Goal: Information Seeking & Learning: Learn about a topic

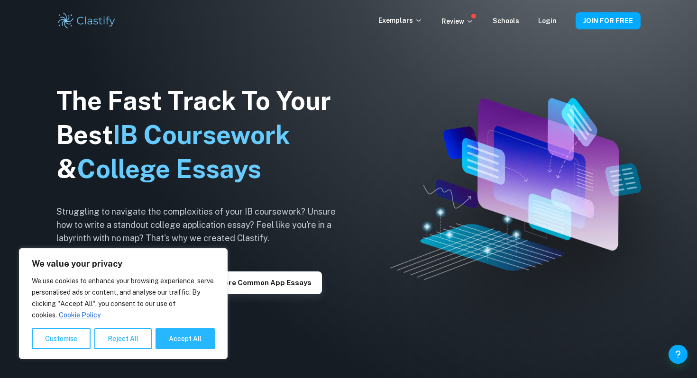
click at [409, 199] on img at bounding box center [515, 189] width 251 height 182
click at [353, 230] on img at bounding box center [348, 189] width 697 height 378
click at [162, 336] on button "Accept All" at bounding box center [184, 338] width 59 height 21
checkbox input "true"
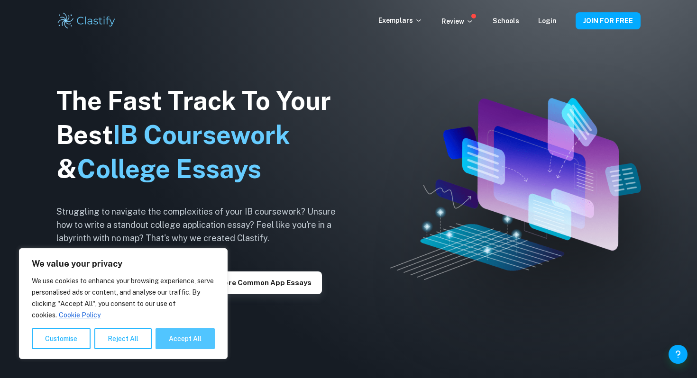
checkbox input "true"
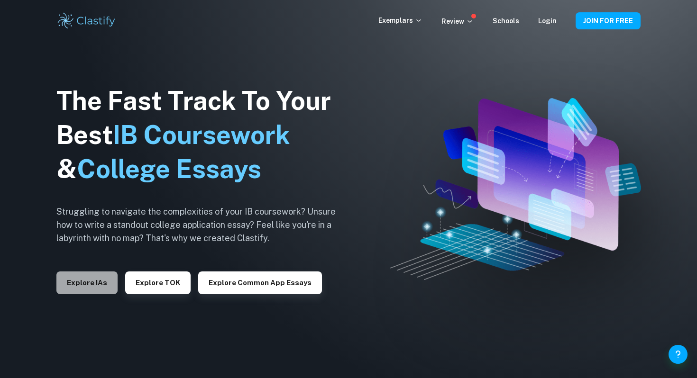
click at [91, 281] on button "Explore IAs" at bounding box center [86, 283] width 61 height 23
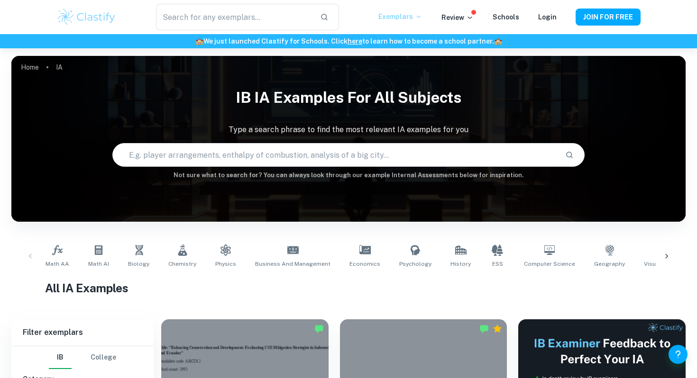
click at [420, 17] on icon at bounding box center [418, 17] width 4 height 2
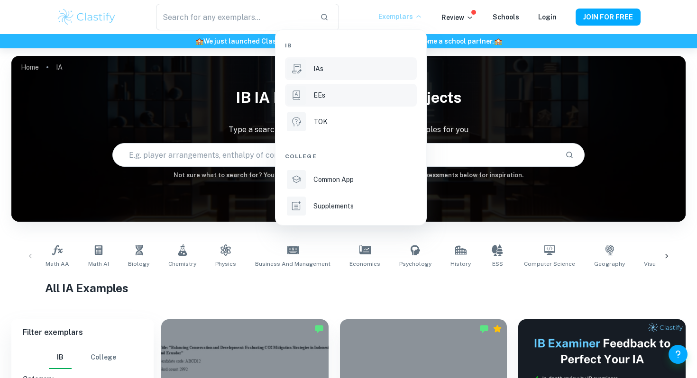
click at [339, 90] on div "EEs" at bounding box center [363, 95] width 101 height 10
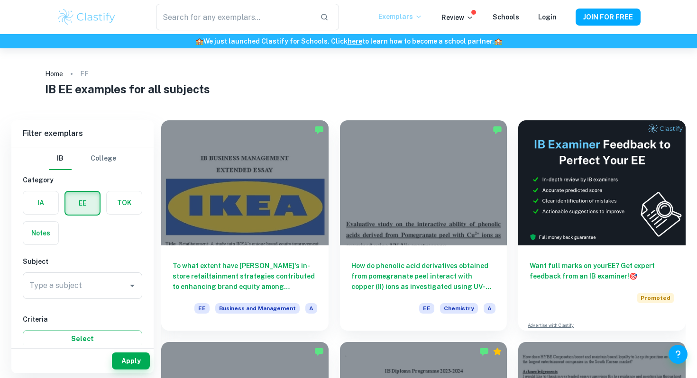
click at [66, 164] on button "IB" at bounding box center [60, 158] width 23 height 23
click at [82, 210] on label "button" at bounding box center [82, 203] width 34 height 23
click at [0, 0] on input "radio" at bounding box center [0, 0] width 0 height 0
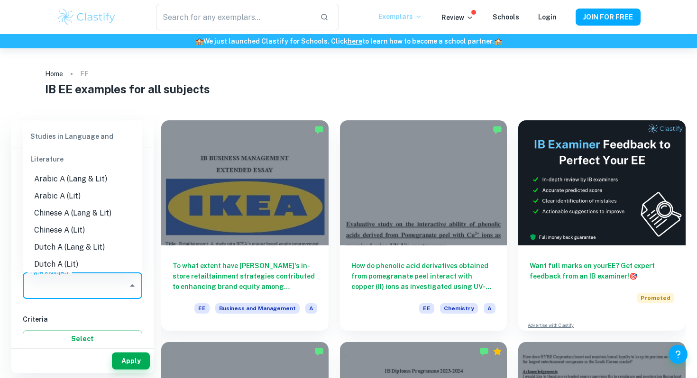
click at [87, 283] on input "Type a subject" at bounding box center [75, 286] width 97 height 18
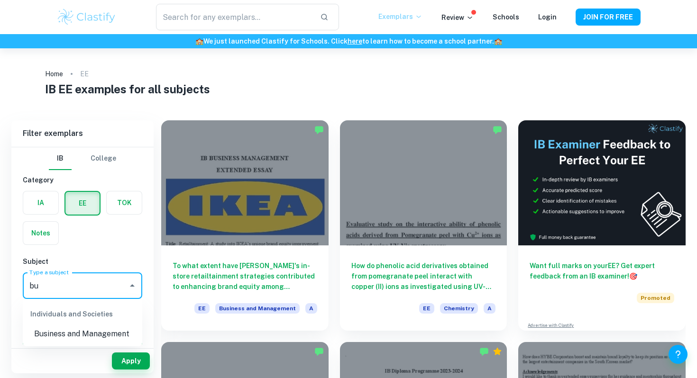
type input "b"
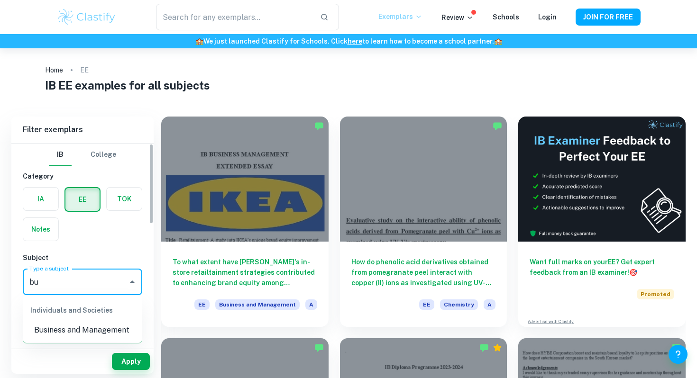
type input "b"
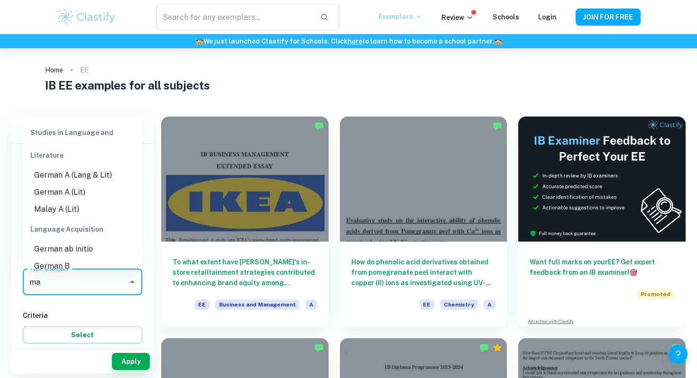
type input "m"
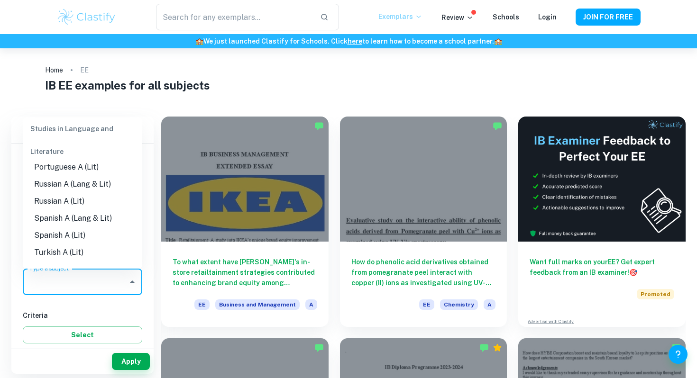
scroll to position [333, 0]
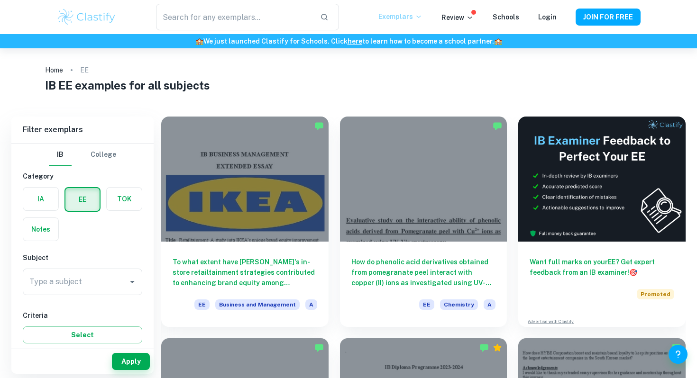
click at [128, 281] on icon "Open" at bounding box center [132, 281] width 11 height 11
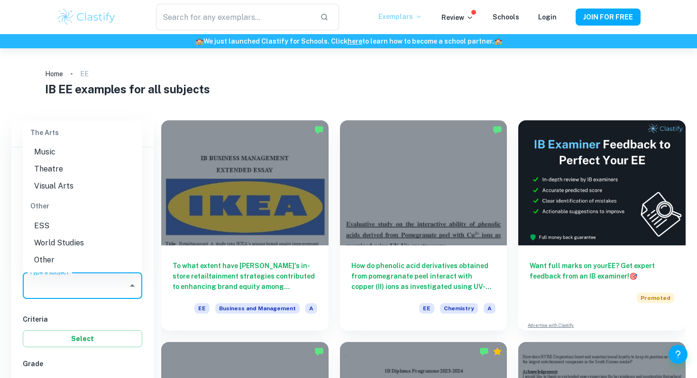
scroll to position [30, 0]
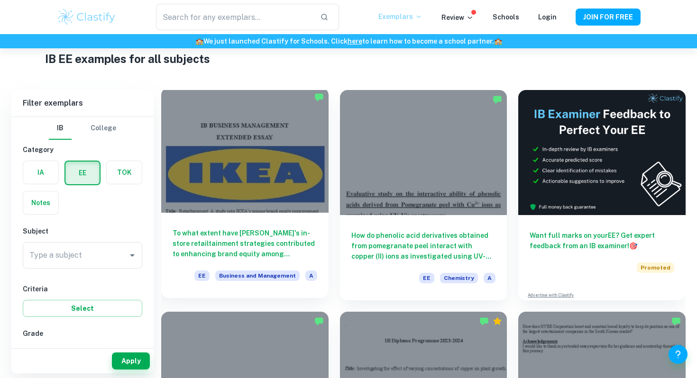
click at [264, 172] on div at bounding box center [244, 150] width 167 height 125
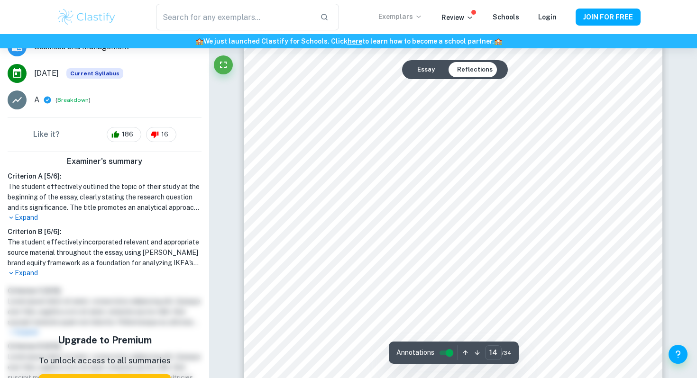
scroll to position [8174, 0]
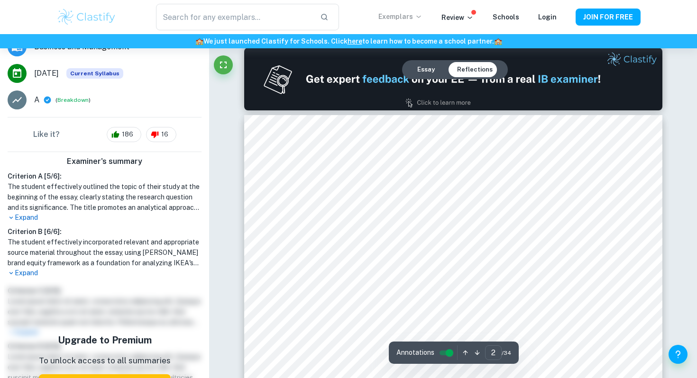
type input "1"
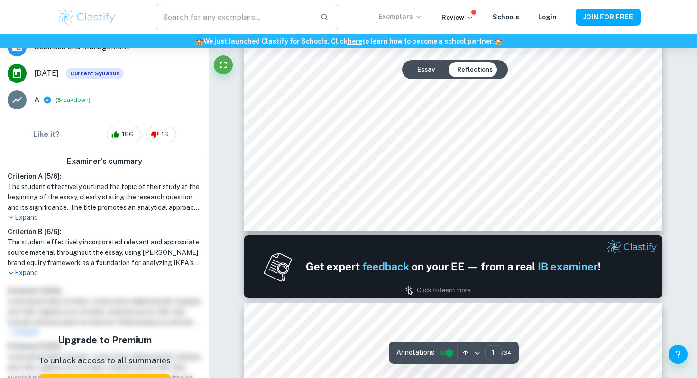
scroll to position [359, 0]
